Goal: Task Accomplishment & Management: Use online tool/utility

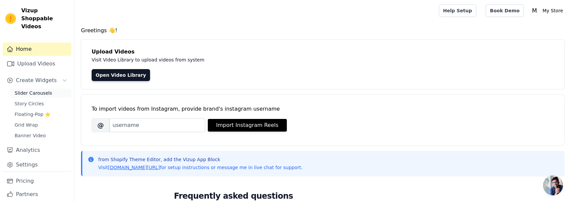
click at [46, 90] on span "Slider Carousels" at bounding box center [34, 93] width 38 height 7
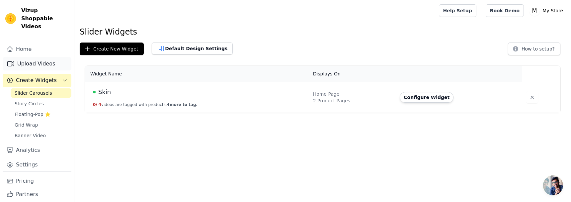
click at [35, 57] on link "Upload Videos" at bounding box center [37, 63] width 69 height 13
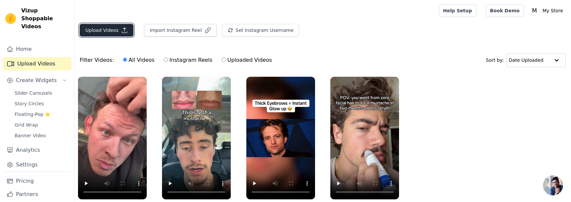
click at [124, 30] on icon "button" at bounding box center [124, 30] width 7 height 7
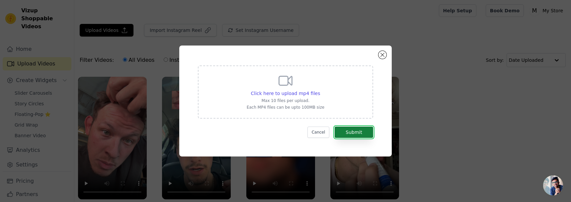
click at [347, 129] on button "Submit" at bounding box center [354, 132] width 39 height 11
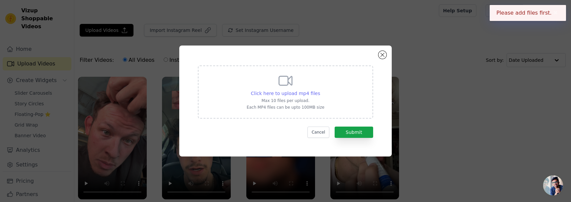
click at [289, 92] on span "Click here to upload mp4 files" at bounding box center [285, 93] width 69 height 5
click at [320, 90] on input "Click here to upload mp4 files Max 10 files per upload. Each MP4 files can be u…" at bounding box center [320, 90] width 0 height 0
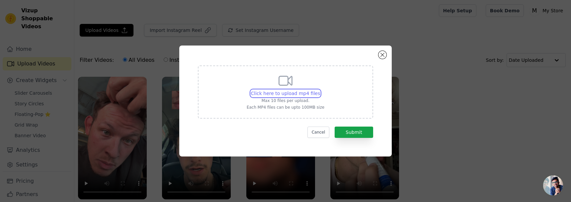
type input "C:\fakepath\55c3386b332c4136988b450440141650.HD-1080p-2.5Mbps-49531232.mp4"
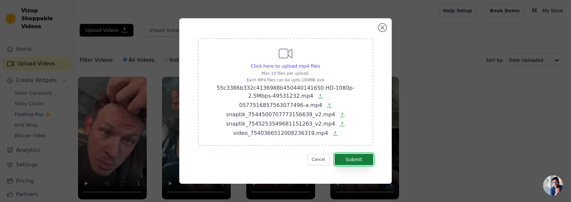
click at [362, 157] on button "Submit" at bounding box center [354, 159] width 39 height 11
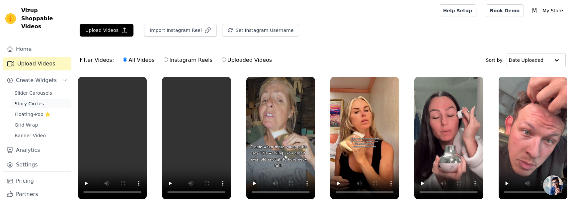
click at [41, 100] on span "Story Circles" at bounding box center [29, 103] width 29 height 7
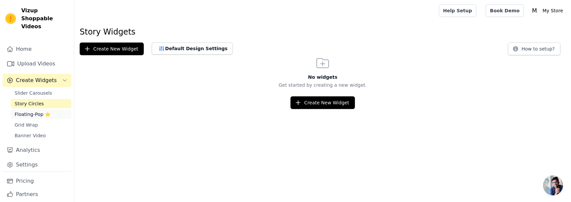
click at [41, 111] on span "Floating-Pop ⭐" at bounding box center [33, 114] width 36 height 7
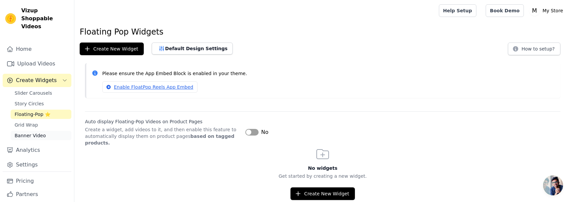
click at [36, 131] on link "Banner Video" at bounding box center [41, 135] width 61 height 9
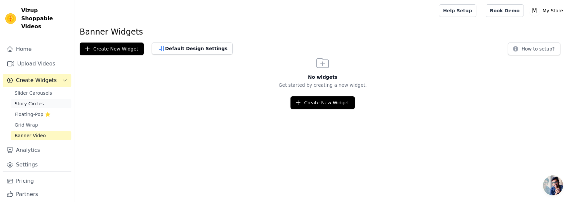
click at [35, 100] on span "Story Circles" at bounding box center [29, 103] width 29 height 7
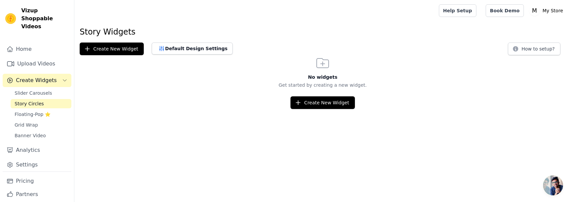
click at [313, 109] on html "Vizup Shoppable Videos Home Upload Videos Create Widgets Slider Carousels Story…" at bounding box center [285, 54] width 571 height 109
click at [312, 104] on button "Create New Widget" at bounding box center [323, 102] width 64 height 13
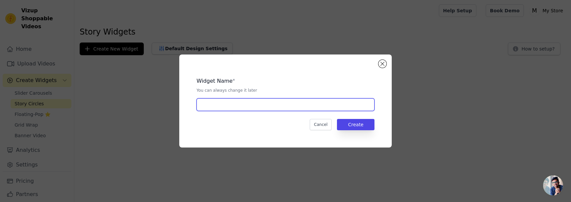
click at [304, 102] on input "text" at bounding box center [286, 104] width 178 height 13
type input "Neck Eye Cream"
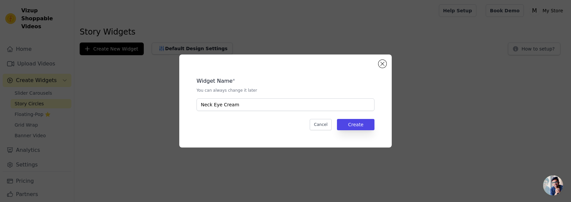
click at [505, 156] on div "Widget Name * You can always change it later Neck Eye Cream Cancel Create" at bounding box center [286, 101] width 550 height 114
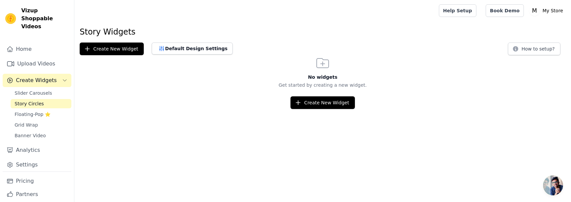
click at [42, 100] on span "Story Circles" at bounding box center [29, 103] width 29 height 7
click at [114, 50] on button "Create New Widget" at bounding box center [112, 49] width 64 height 13
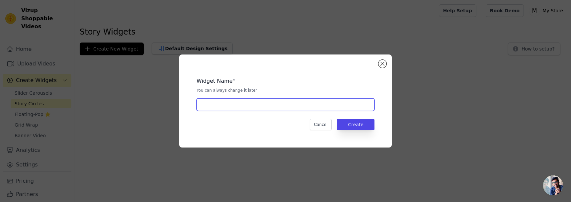
click at [243, 102] on input "text" at bounding box center [286, 104] width 178 height 13
type input "Neck Eye Cream"
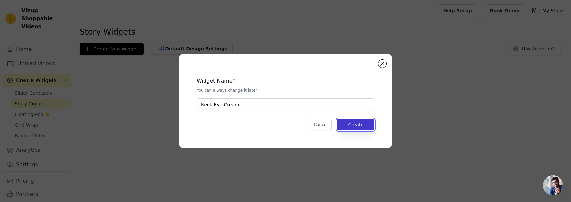
click at [351, 128] on button "Create" at bounding box center [356, 124] width 38 height 11
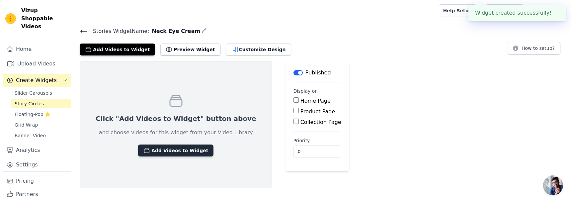
click at [177, 150] on button "Add Videos to Widget" at bounding box center [175, 150] width 75 height 12
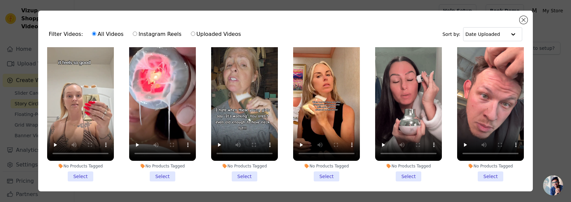
scroll to position [13, 0]
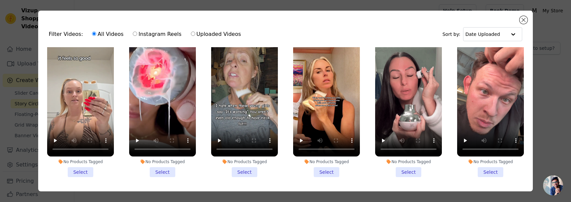
click at [87, 171] on li "No Products Tagged Select" at bounding box center [80, 107] width 67 height 139
click at [0, 0] on input "No Products Tagged Select" at bounding box center [0, 0] width 0 height 0
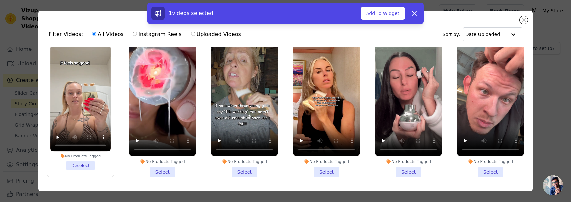
click at [155, 175] on li "No Products Tagged Select" at bounding box center [162, 107] width 67 height 139
click at [0, 0] on input "No Products Tagged Select" at bounding box center [0, 0] width 0 height 0
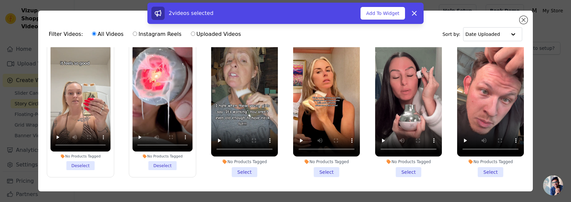
click at [232, 174] on li "No Products Tagged Select" at bounding box center [244, 107] width 67 height 139
click at [0, 0] on input "No Products Tagged Select" at bounding box center [0, 0] width 0 height 0
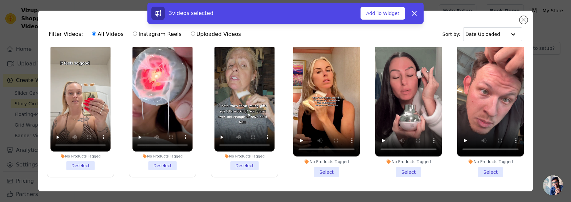
click at [319, 176] on li "No Products Tagged Select" at bounding box center [326, 107] width 67 height 139
click at [0, 0] on input "No Products Tagged Select" at bounding box center [0, 0] width 0 height 0
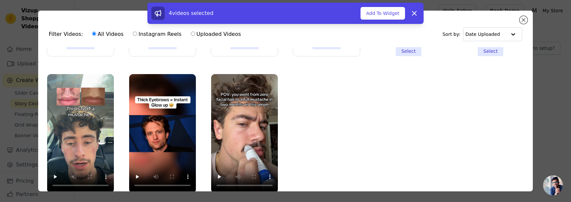
scroll to position [0, 0]
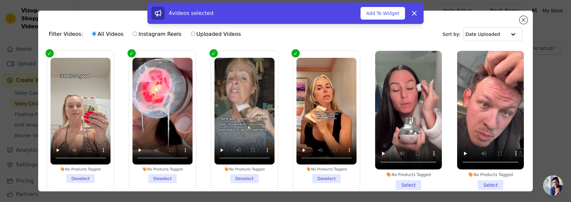
click at [426, 33] on div "Filter Videos: All Videos Instagram Reels Uploaded Videos Sort by: Date Uploaded" at bounding box center [286, 34] width 484 height 26
click at [382, 13] on button "Add To Widget" at bounding box center [383, 13] width 45 height 13
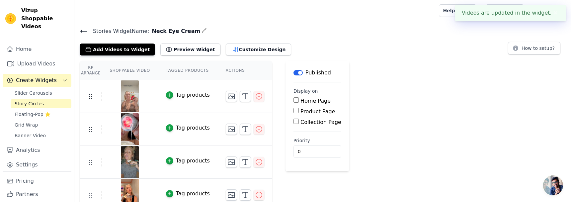
click at [306, 113] on label "Product Page" at bounding box center [318, 111] width 35 height 6
click at [299, 113] on input "Product Page" at bounding box center [296, 110] width 5 height 5
checkbox input "true"
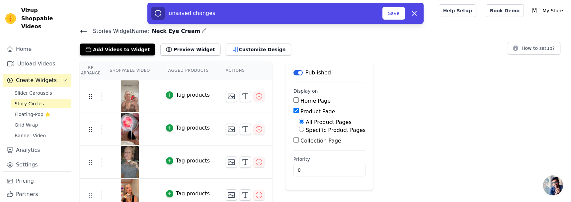
click at [324, 128] on label "Specific Product Pages" at bounding box center [336, 130] width 60 height 6
click at [304, 128] on input "Specific Product Pages" at bounding box center [301, 129] width 5 height 5
radio input "true"
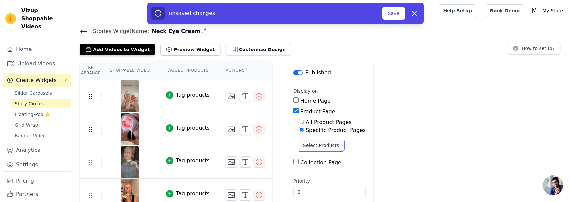
click at [318, 145] on button "Select Products" at bounding box center [321, 145] width 45 height 11
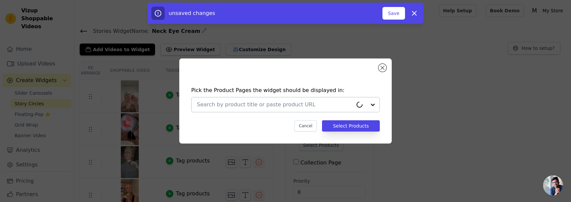
click at [219, 104] on input "text" at bounding box center [275, 105] width 156 height 8
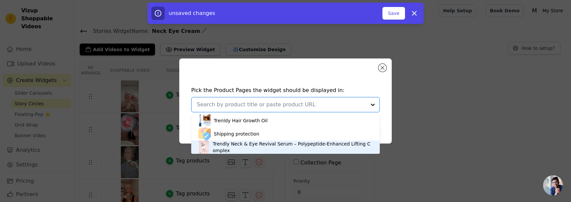
click at [225, 145] on div "Trendly Neck & Eye Revival Serum – Polypeptide-Enhanced Lifting Complex" at bounding box center [293, 147] width 160 height 13
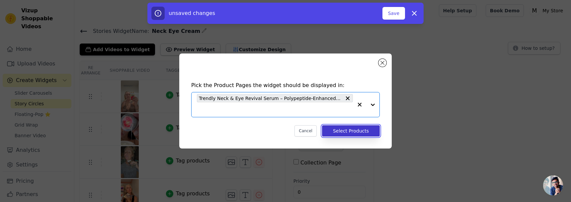
click at [349, 128] on button "Select Products" at bounding box center [351, 130] width 58 height 11
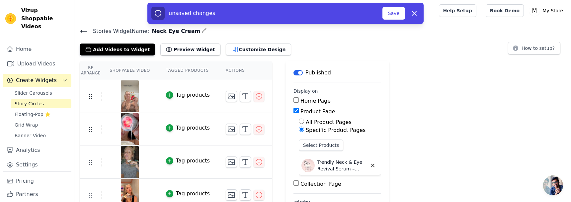
scroll to position [31, 0]
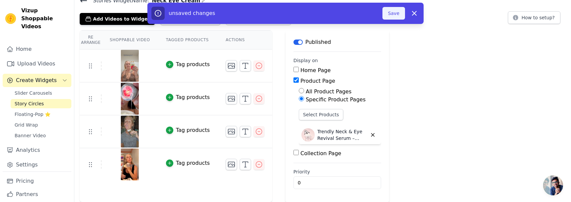
click at [391, 10] on button "Save" at bounding box center [394, 13] width 23 height 13
click at [392, 18] on button "Save" at bounding box center [394, 13] width 23 height 13
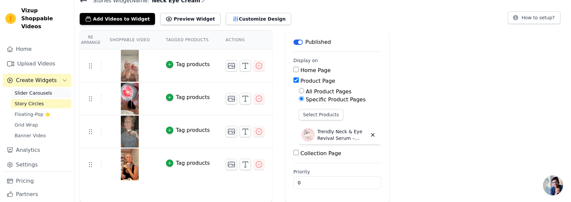
click at [35, 90] on span "Slider Carousels" at bounding box center [34, 93] width 38 height 7
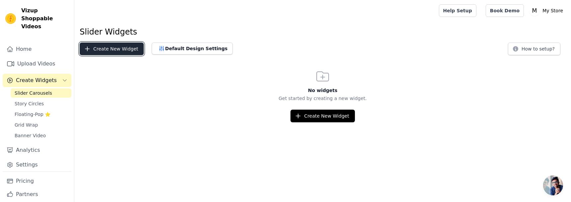
click at [105, 52] on button "Create New Widget" at bounding box center [112, 49] width 64 height 13
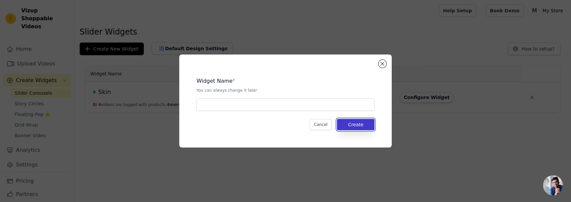
click at [355, 123] on button "Create" at bounding box center [356, 124] width 38 height 11
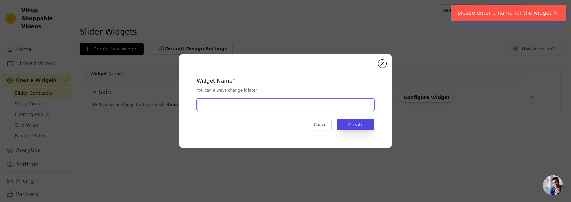
click at [330, 103] on input "text" at bounding box center [286, 104] width 178 height 13
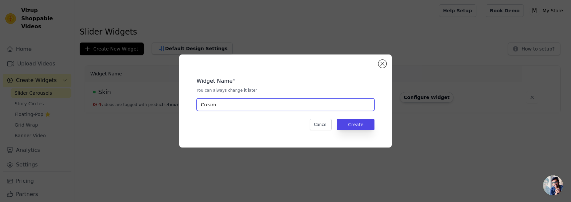
type input "Cream"
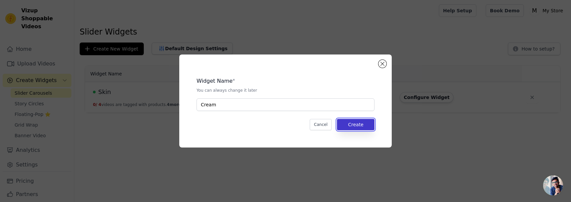
click at [362, 124] on button "Create" at bounding box center [356, 124] width 38 height 11
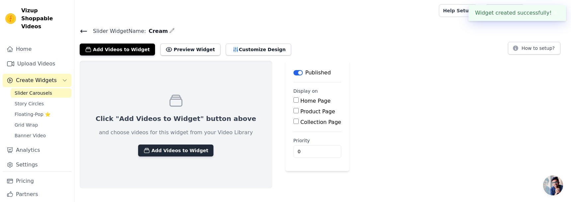
drag, startPoint x: 221, startPoint y: 156, endPoint x: 179, endPoint y: 146, distance: 42.9
click at [179, 147] on div "Click "Add Videos to Widget" button above and choose videos for this widget fro…" at bounding box center [176, 125] width 193 height 128
click at [179, 146] on button "Add Videos to Widget" at bounding box center [175, 150] width 75 height 12
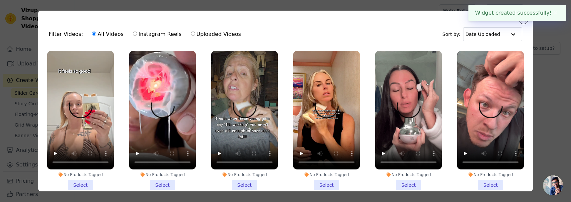
scroll to position [37, 0]
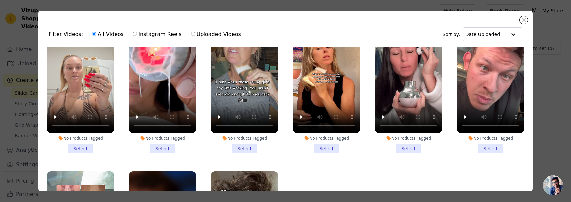
click at [92, 146] on li "No Products Tagged Select" at bounding box center [80, 83] width 67 height 139
click at [0, 0] on input "No Products Tagged Select" at bounding box center [0, 0] width 0 height 0
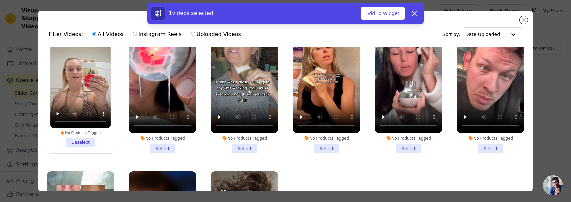
click at [149, 150] on li "No Products Tagged Select" at bounding box center [162, 83] width 67 height 139
click at [0, 0] on input "No Products Tagged Select" at bounding box center [0, 0] width 0 height 0
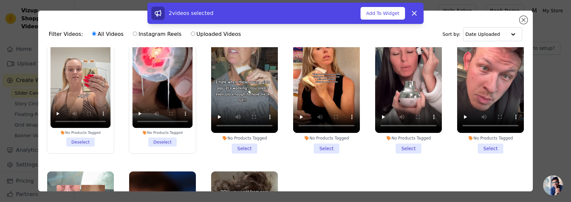
click at [247, 152] on li "No Products Tagged Select" at bounding box center [244, 83] width 67 height 139
click at [0, 0] on input "No Products Tagged Select" at bounding box center [0, 0] width 0 height 0
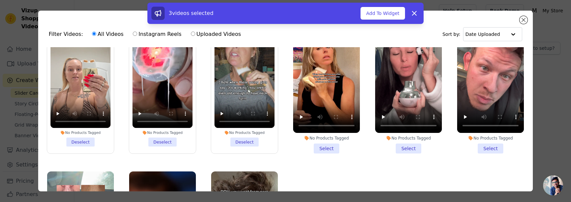
click at [326, 147] on li "No Products Tagged Select" at bounding box center [326, 83] width 67 height 139
click at [0, 0] on input "No Products Tagged Select" at bounding box center [0, 0] width 0 height 0
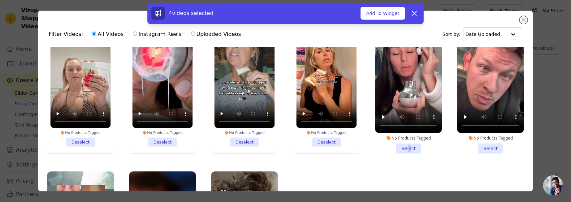
click at [411, 147] on li "No Products Tagged Select" at bounding box center [408, 83] width 67 height 139
click at [382, 18] on button "Add To Widget" at bounding box center [383, 13] width 45 height 13
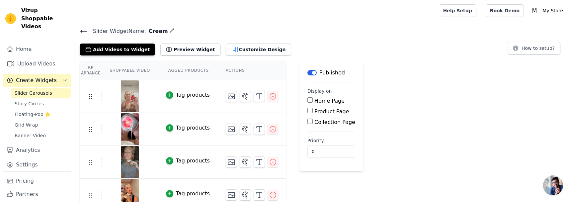
click at [309, 108] on input "Product Page" at bounding box center [310, 110] width 5 height 5
checkbox input "true"
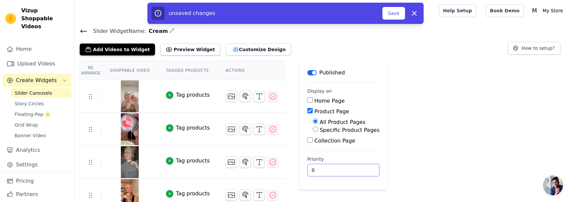
click at [322, 170] on input "0" at bounding box center [344, 170] width 72 height 13
click at [320, 130] on label "Specific Product Pages" at bounding box center [350, 130] width 60 height 6
click at [318, 130] on input "Specific Product Pages" at bounding box center [315, 129] width 5 height 5
radio input "true"
click at [334, 147] on button "Select Products" at bounding box center [335, 145] width 45 height 11
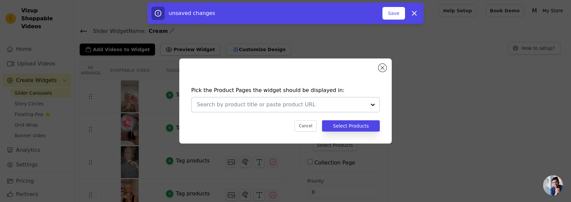
click at [323, 99] on div at bounding box center [281, 104] width 169 height 15
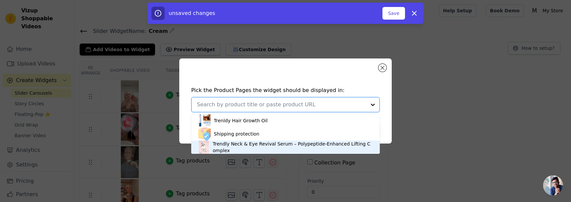
click at [251, 148] on div "Trendly Neck & Eye Revival Serum – Polypeptide-Enhanced Lifting Complex" at bounding box center [293, 147] width 160 height 13
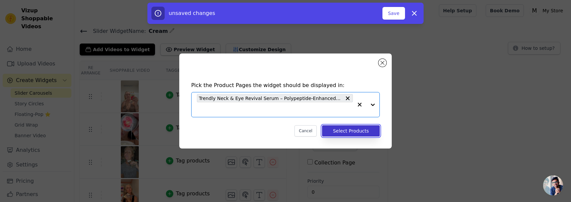
click at [348, 136] on button "Select Products" at bounding box center [351, 130] width 58 height 11
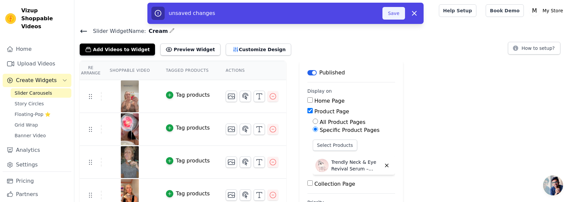
click at [391, 11] on button "Save" at bounding box center [394, 13] width 23 height 13
